Goal: Task Accomplishment & Management: Manage account settings

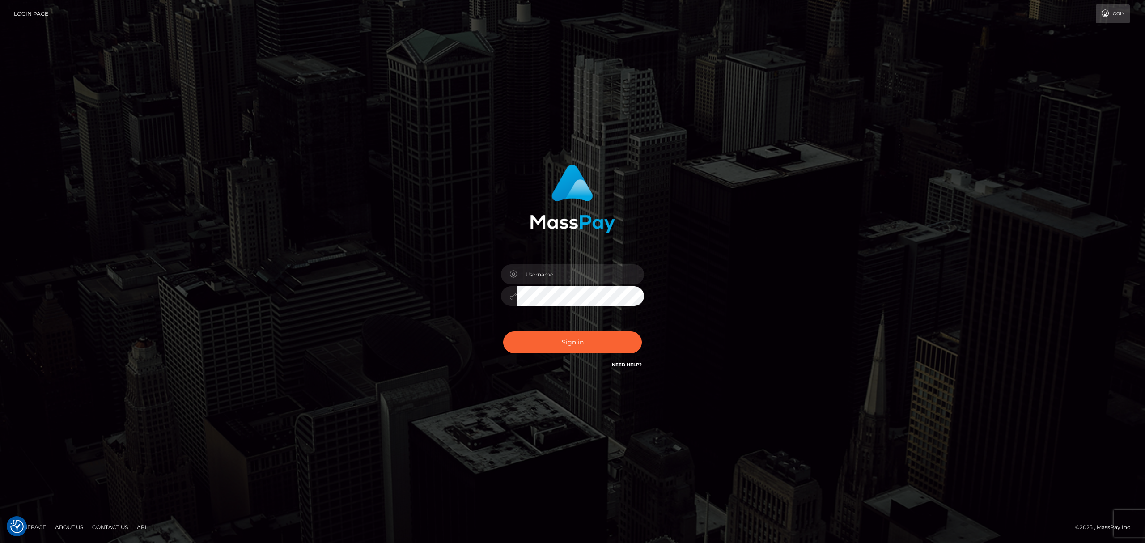
click at [594, 284] on div at bounding box center [559, 371] width 183 height 175
click at [595, 275] on input "text" at bounding box center [580, 274] width 127 height 20
type input "speralta"
click at [609, 343] on button "Sign in" at bounding box center [572, 342] width 139 height 22
drag, startPoint x: 768, startPoint y: 365, endPoint x: 629, endPoint y: 278, distance: 164.2
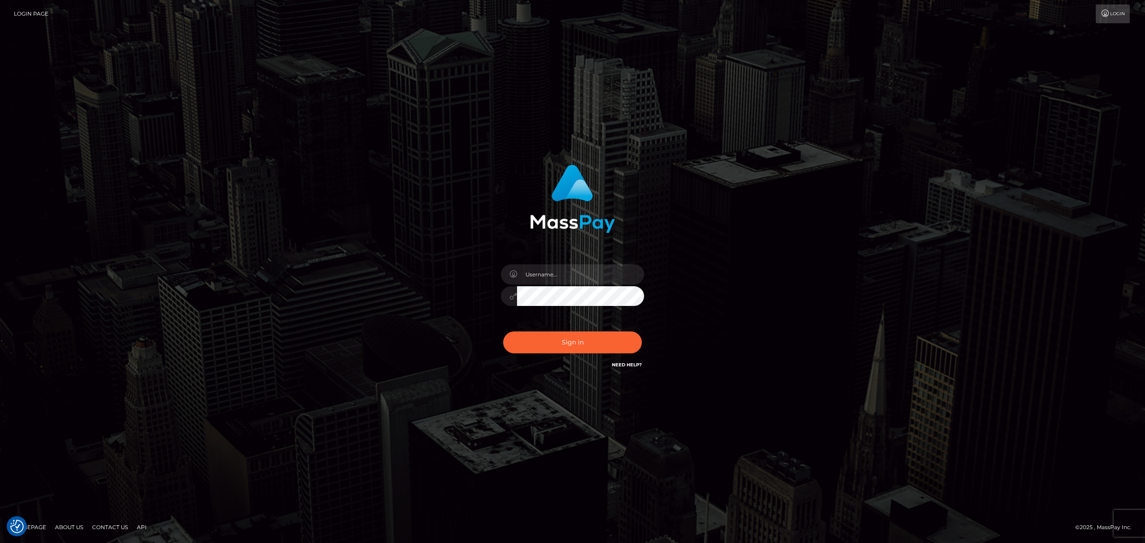
click at [768, 365] on div "Sign in" at bounding box center [573, 272] width 510 height 228
drag, startPoint x: 624, startPoint y: 277, endPoint x: 632, endPoint y: 267, distance: 12.8
click at [624, 277] on input "text" at bounding box center [580, 274] width 127 height 20
type input "s"
type input "speralta"
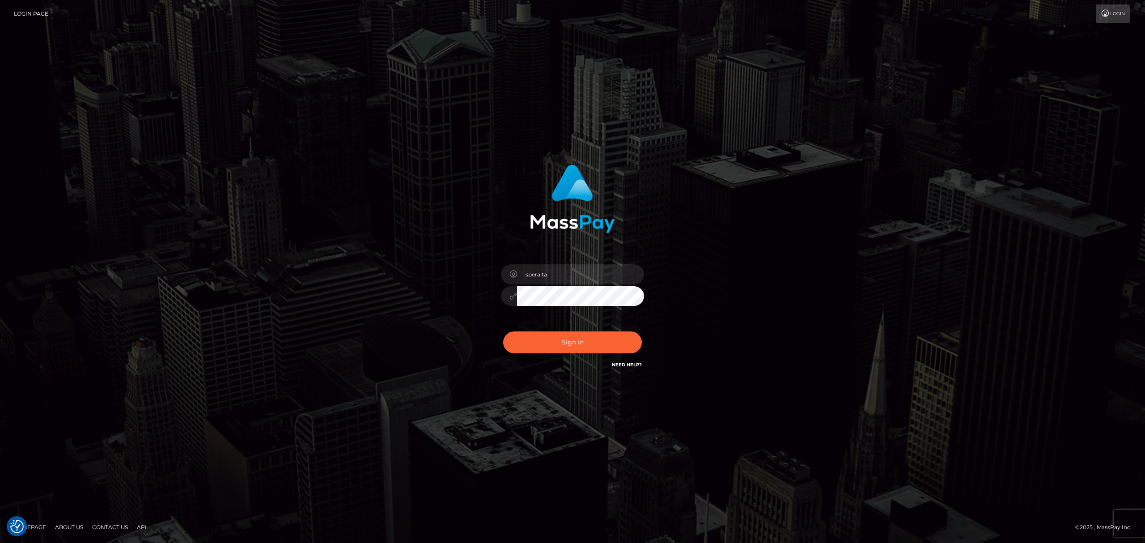
click at [503, 331] on button "Sign in" at bounding box center [572, 342] width 139 height 22
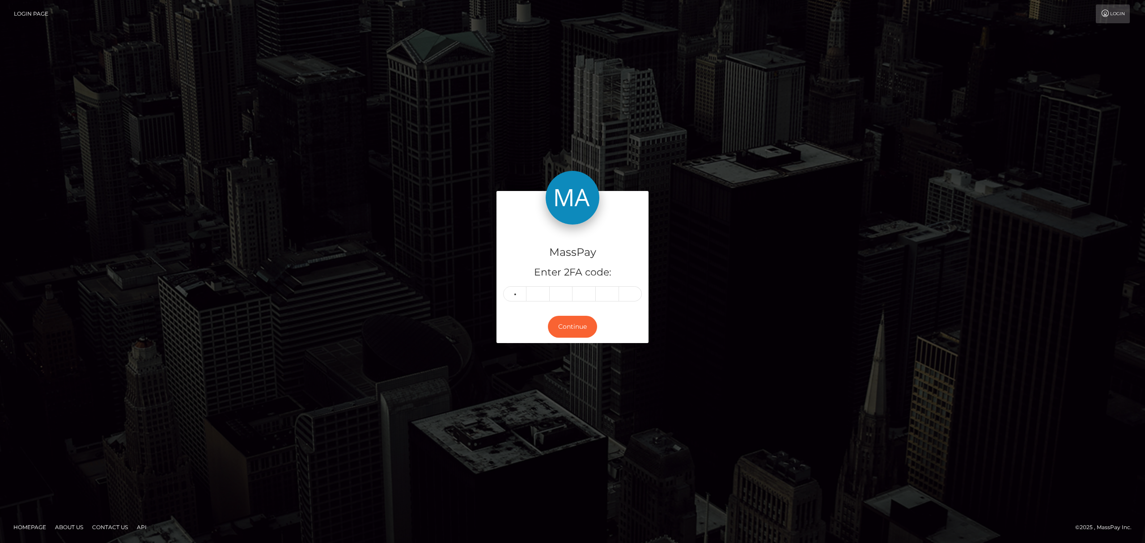
type input "9"
type input "6"
type input "0"
type input "2"
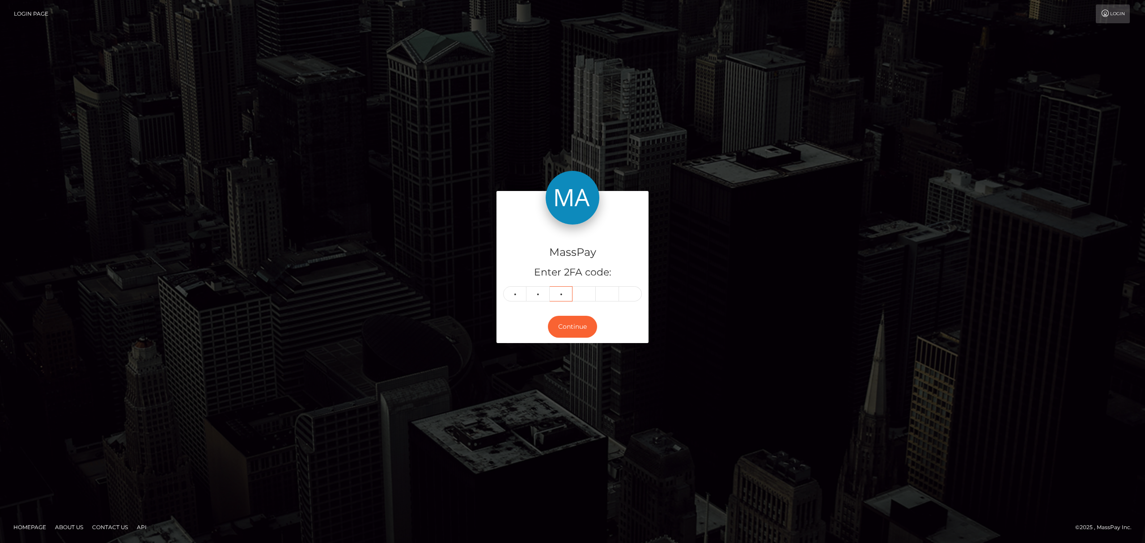
type input "5"
type input "6"
type input "1"
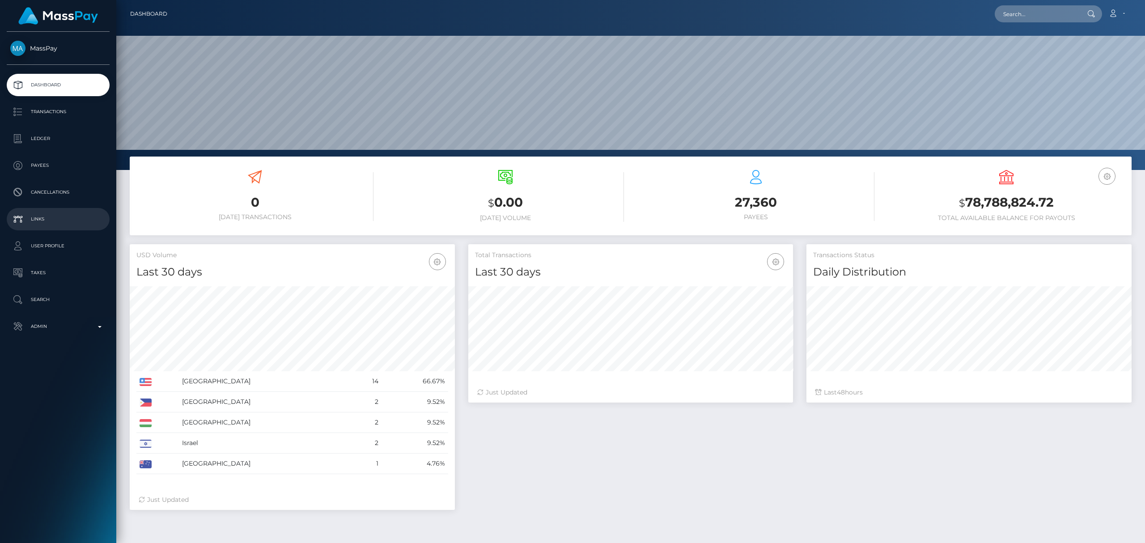
scroll to position [158, 325]
click at [53, 114] on p "Transactions" at bounding box center [58, 111] width 96 height 13
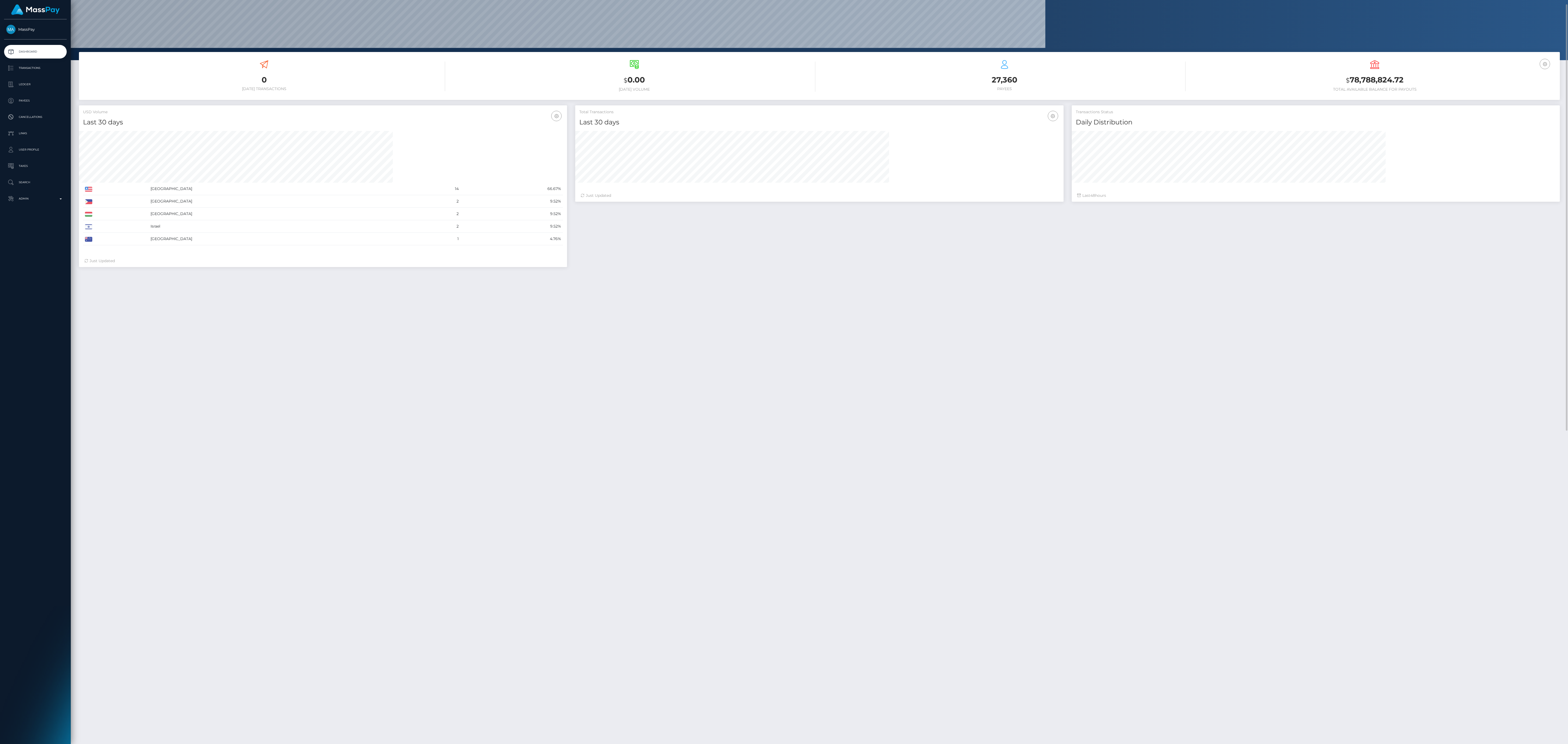
scroll to position [0, 0]
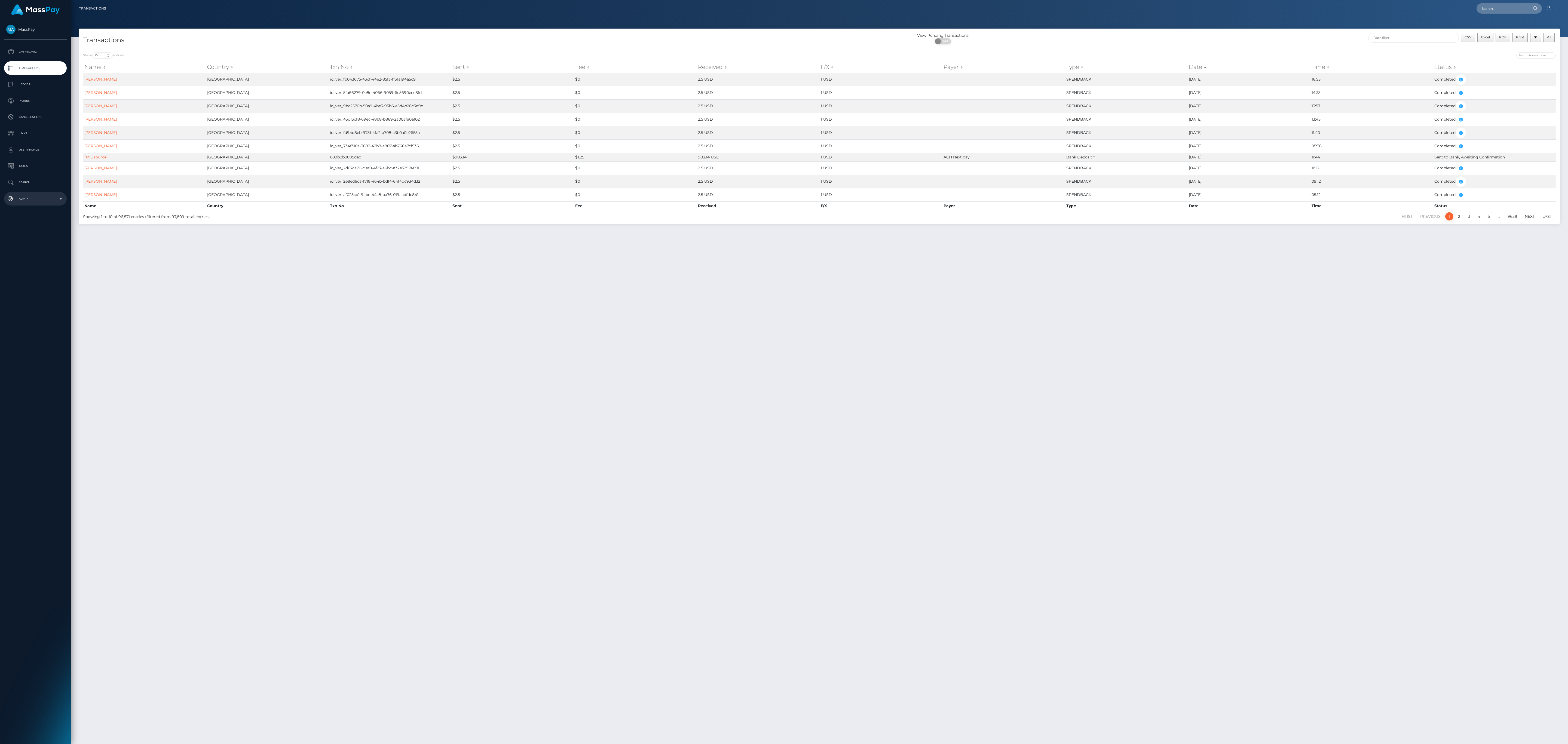
click at [38, 195] on p "Admin" at bounding box center [35, 198] width 58 height 8
click at [46, 329] on div "Choose Client" at bounding box center [32, 327] width 44 height 4
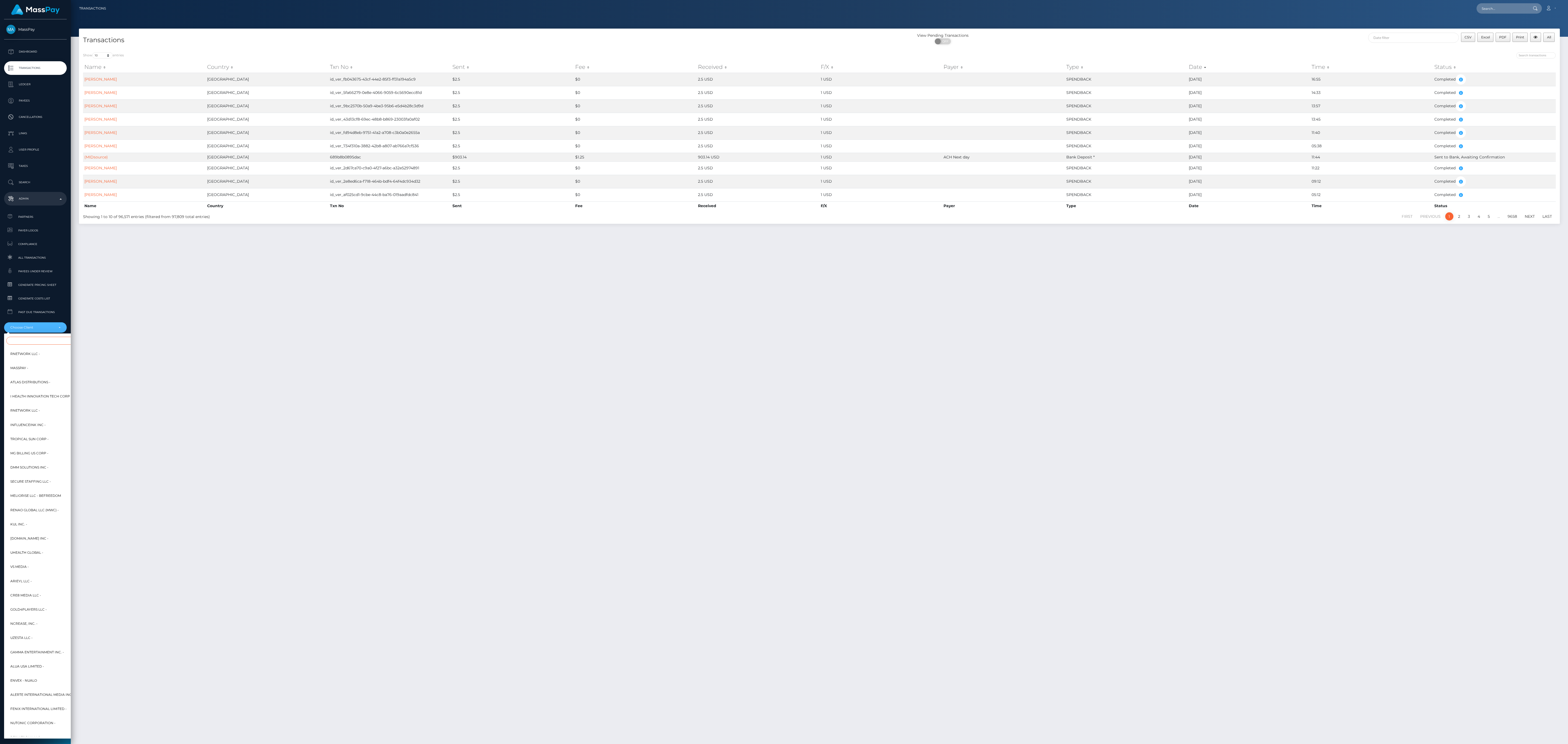
click at [43, 340] on input "Search" at bounding box center [66, 340] width 120 height 8
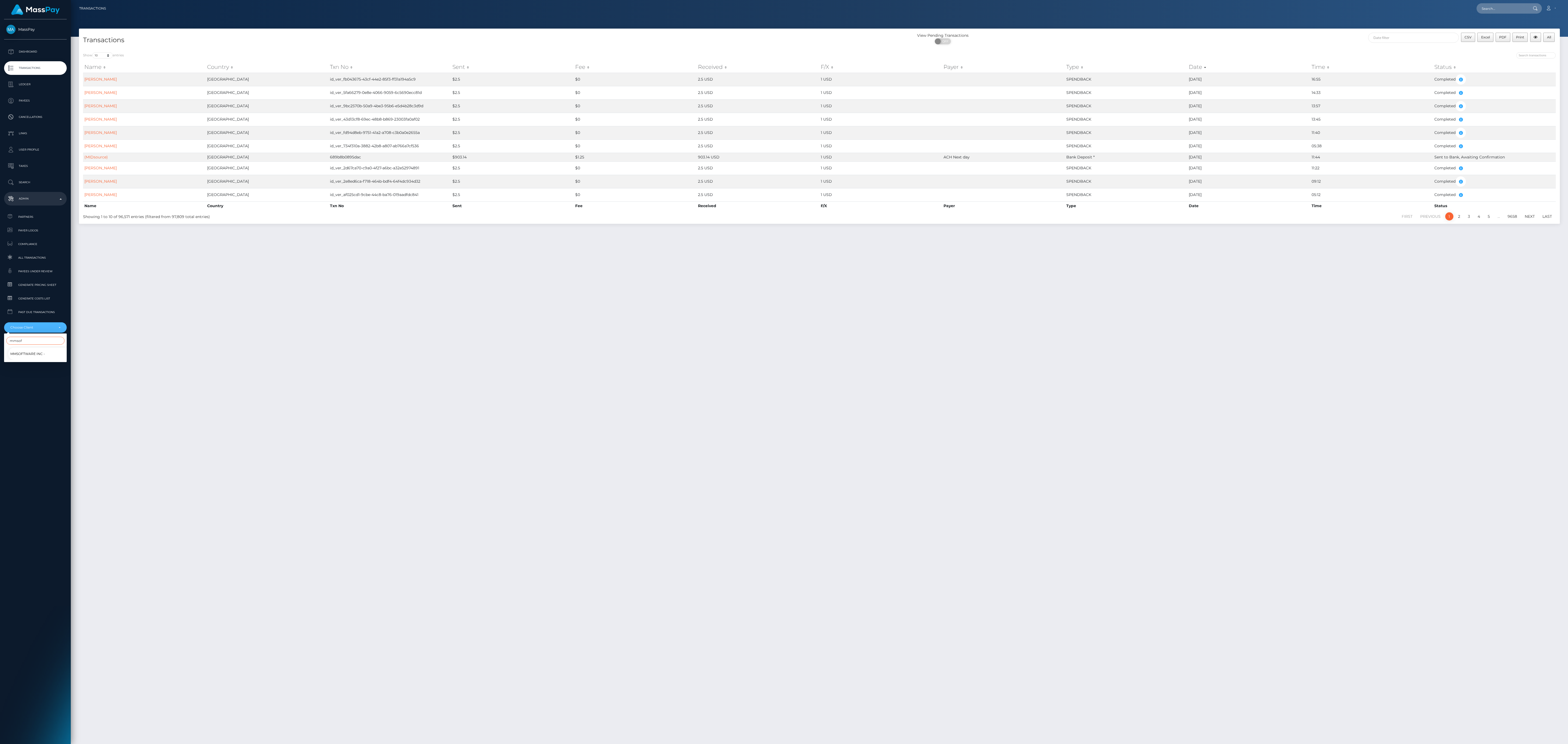
type input "mmsof"
click at [40, 357] on span "MMSoftware Inc -" at bounding box center [27, 354] width 35 height 7
select select "265"
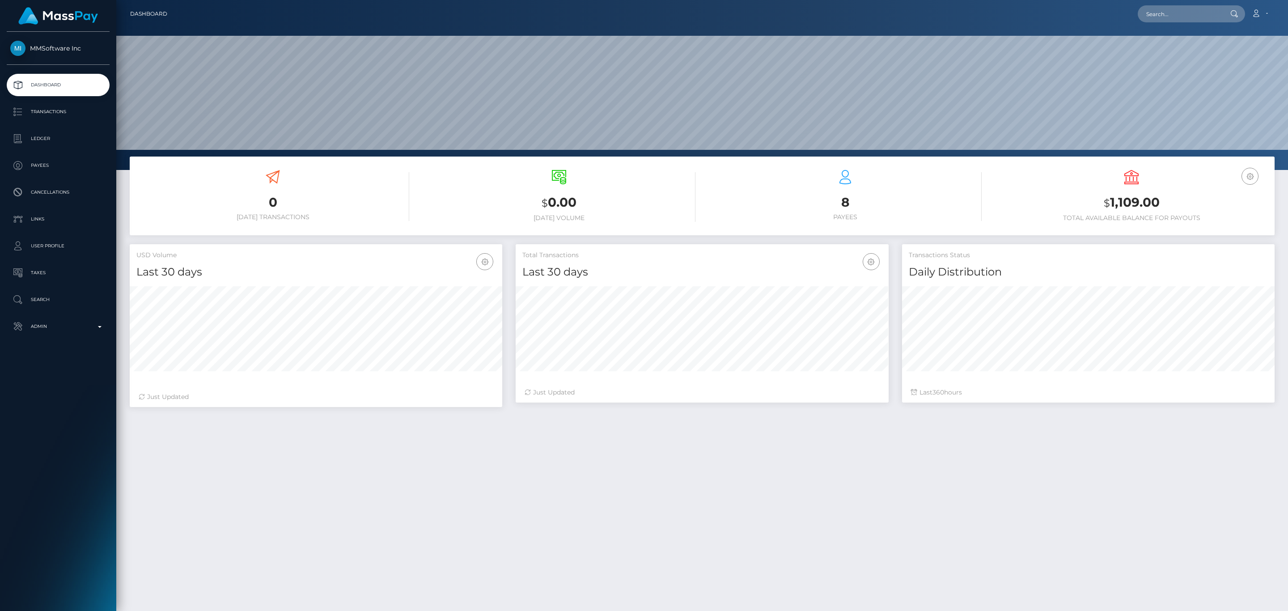
scroll to position [158, 372]
click at [781, 422] on div "0 [DATE] Transactions $ 0.00 [DATE] Volume 8 Payees" at bounding box center [702, 435] width 1172 height 556
click at [71, 110] on p "Transactions" at bounding box center [58, 111] width 96 height 13
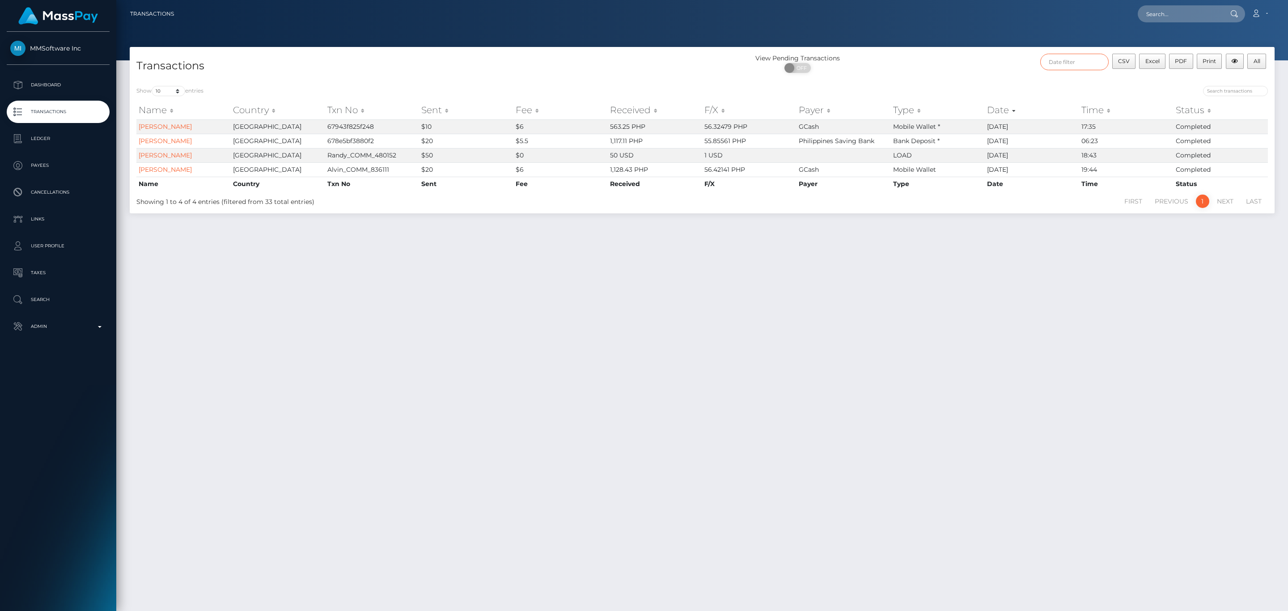
click at [1052, 59] on input "text" at bounding box center [1074, 62] width 68 height 17
click at [1051, 80] on th at bounding box center [1050, 84] width 14 height 12
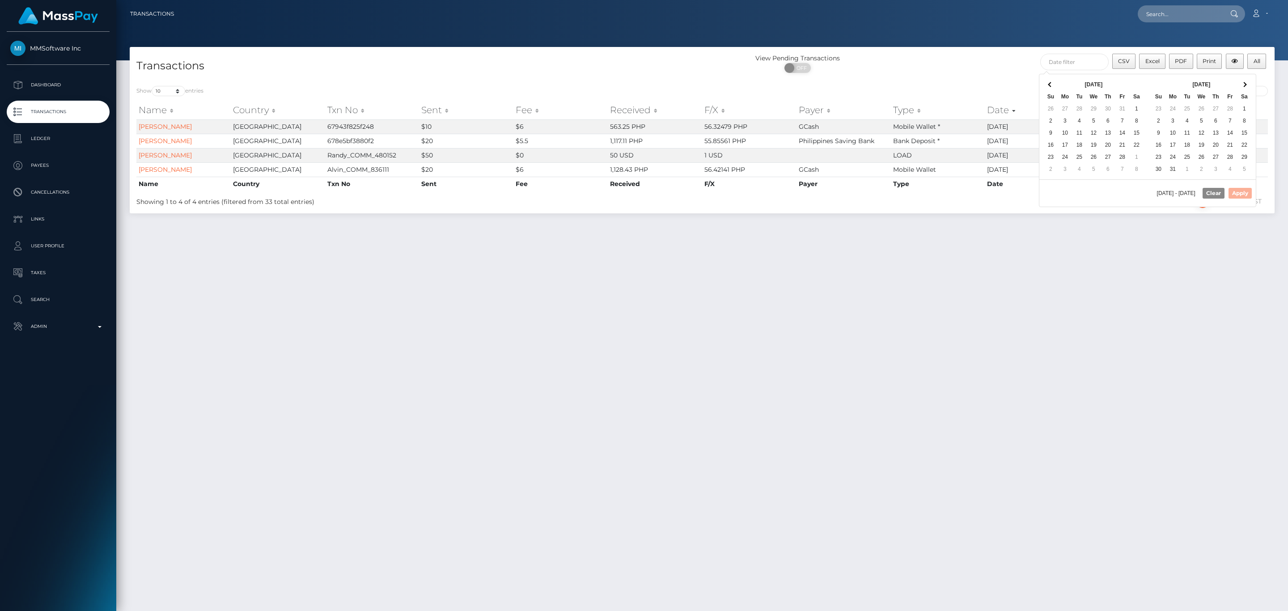
click at [1051, 80] on th at bounding box center [1050, 84] width 14 height 12
click at [1246, 89] on th at bounding box center [1244, 84] width 14 height 12
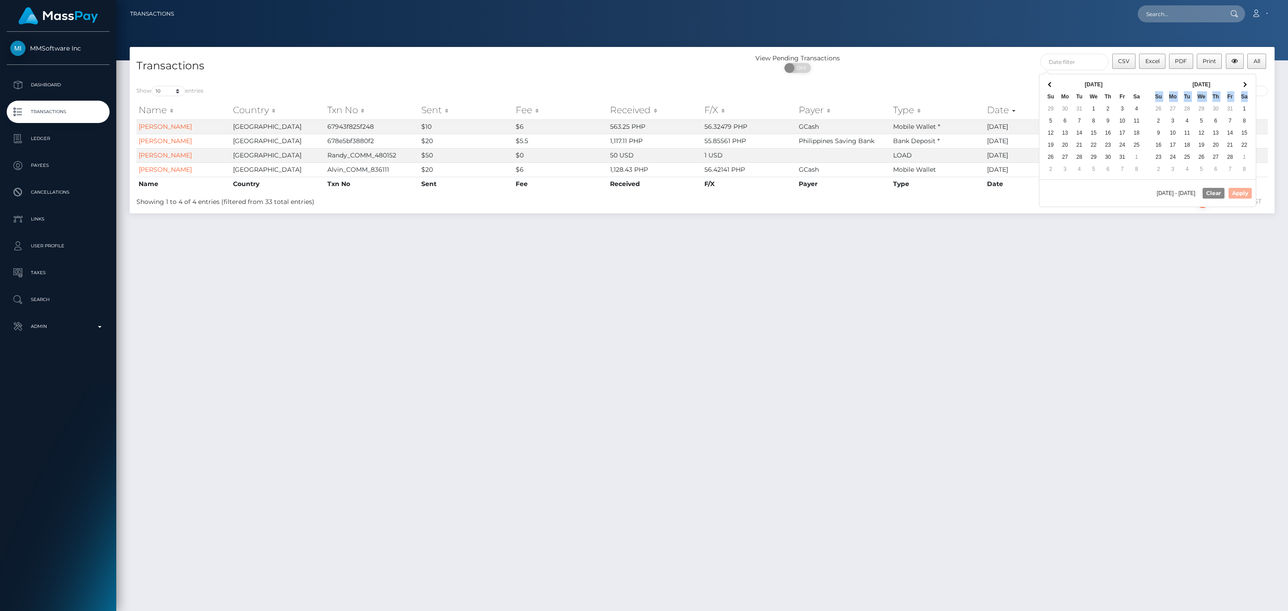
click at [1245, 91] on thead "Feb 2025 Su Mo Tu We Th Fr Sa" at bounding box center [1201, 90] width 100 height 24
click at [1245, 91] on th "Sa" at bounding box center [1244, 96] width 14 height 12
click at [1245, 89] on th at bounding box center [1244, 84] width 14 height 12
click at [1246, 85] on span at bounding box center [1244, 84] width 5 height 5
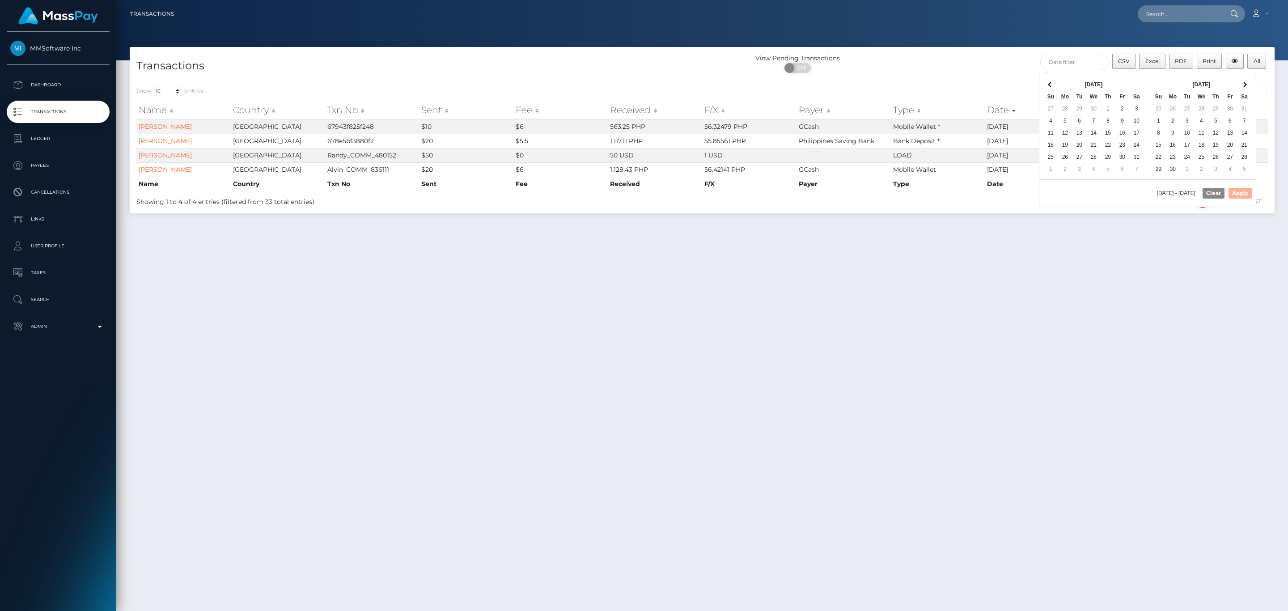
click at [1246, 85] on span at bounding box center [1244, 84] width 5 height 5
click at [1246, 85] on th at bounding box center [1244, 84] width 14 height 12
click at [1246, 83] on th at bounding box center [1244, 84] width 14 height 12
click at [1248, 198] on button "Apply" at bounding box center [1240, 193] width 23 height 11
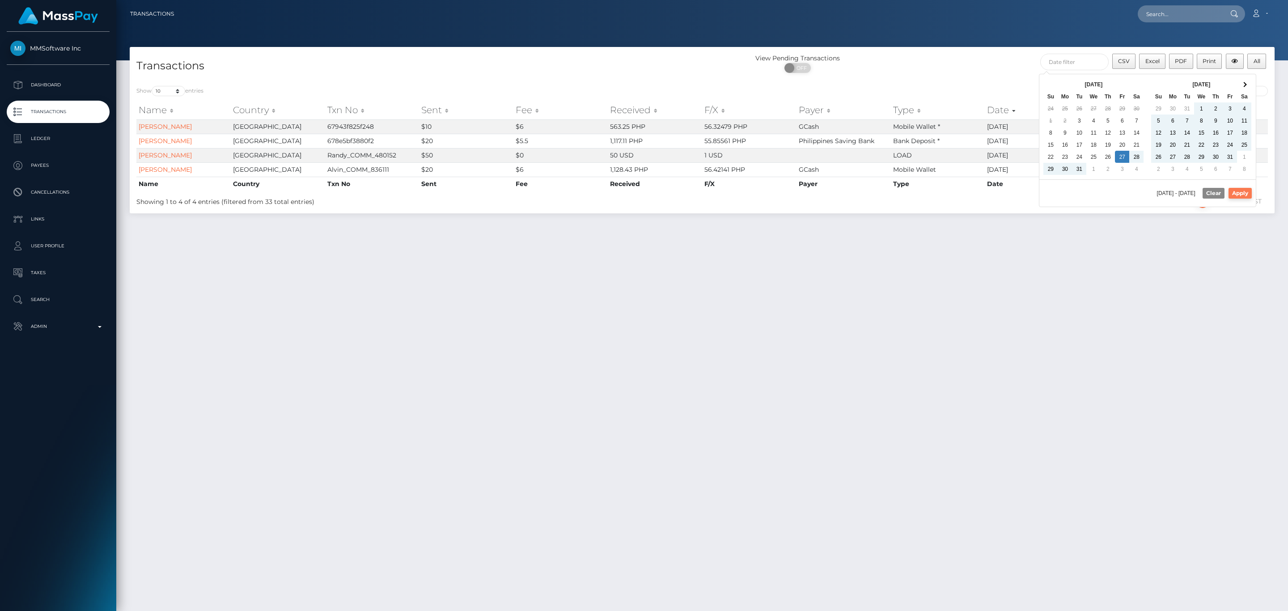
type input "12/27/2024 - 08/14/2025"
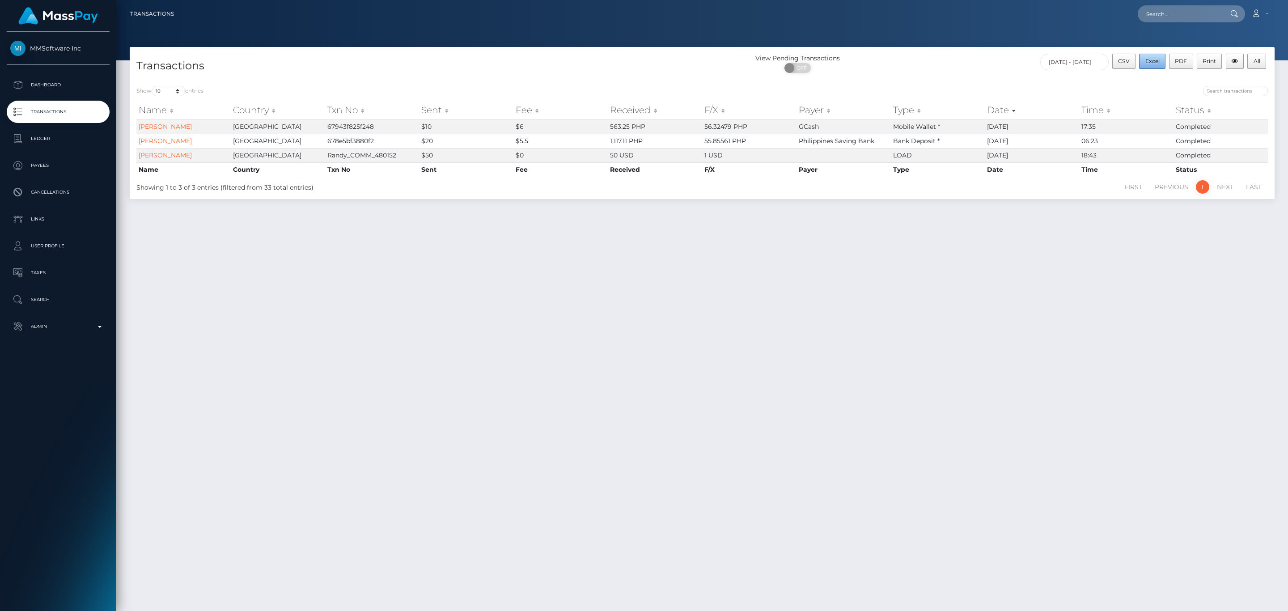
click at [1151, 64] on span "Excel" at bounding box center [1152, 61] width 14 height 7
